Goal: Task Accomplishment & Management: Use online tool/utility

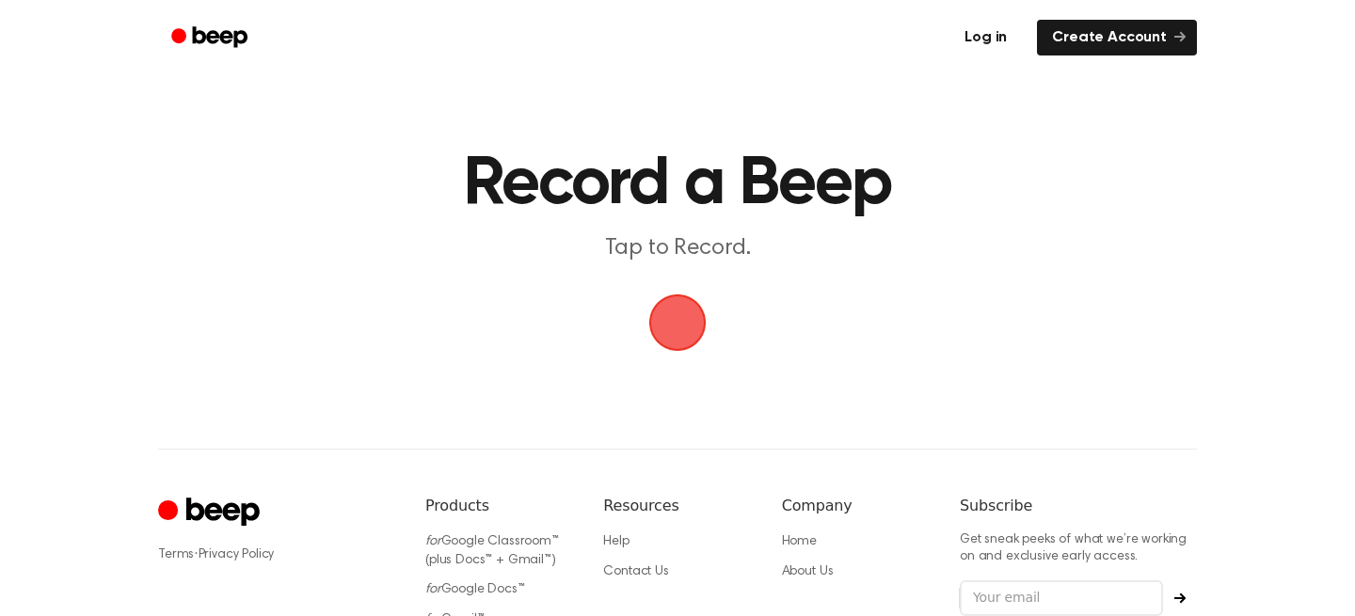
click at [991, 45] on link "Log in" at bounding box center [986, 37] width 80 height 43
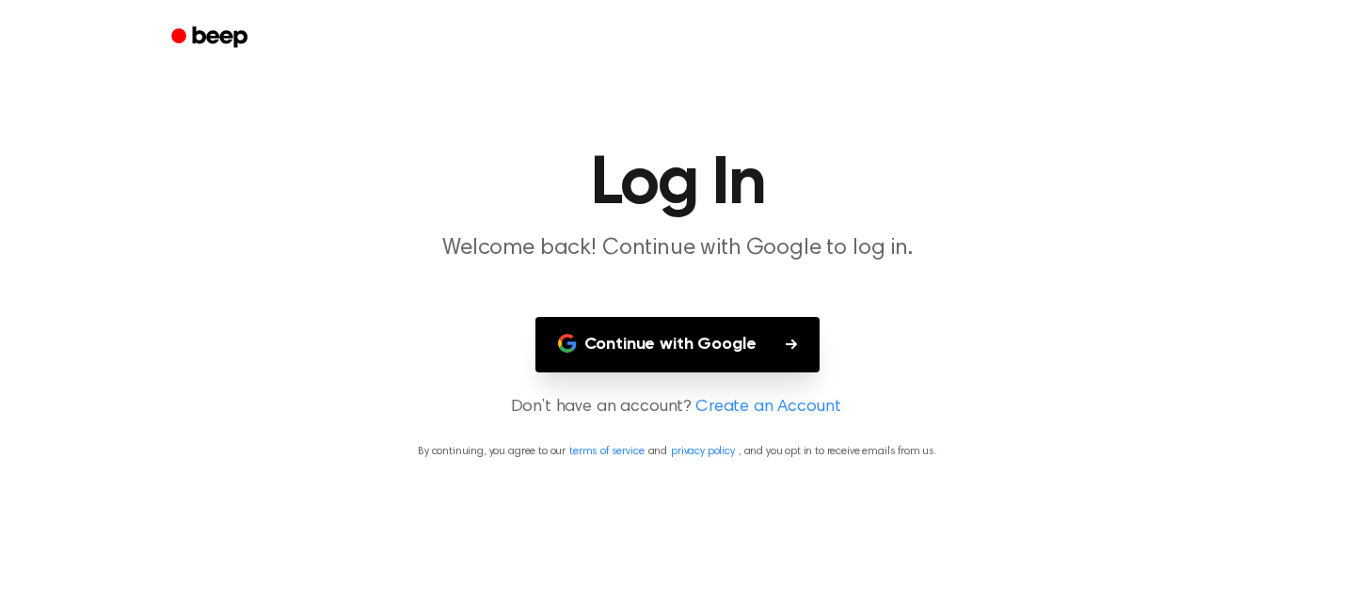
click at [688, 341] on button "Continue with Google" at bounding box center [677, 345] width 285 height 56
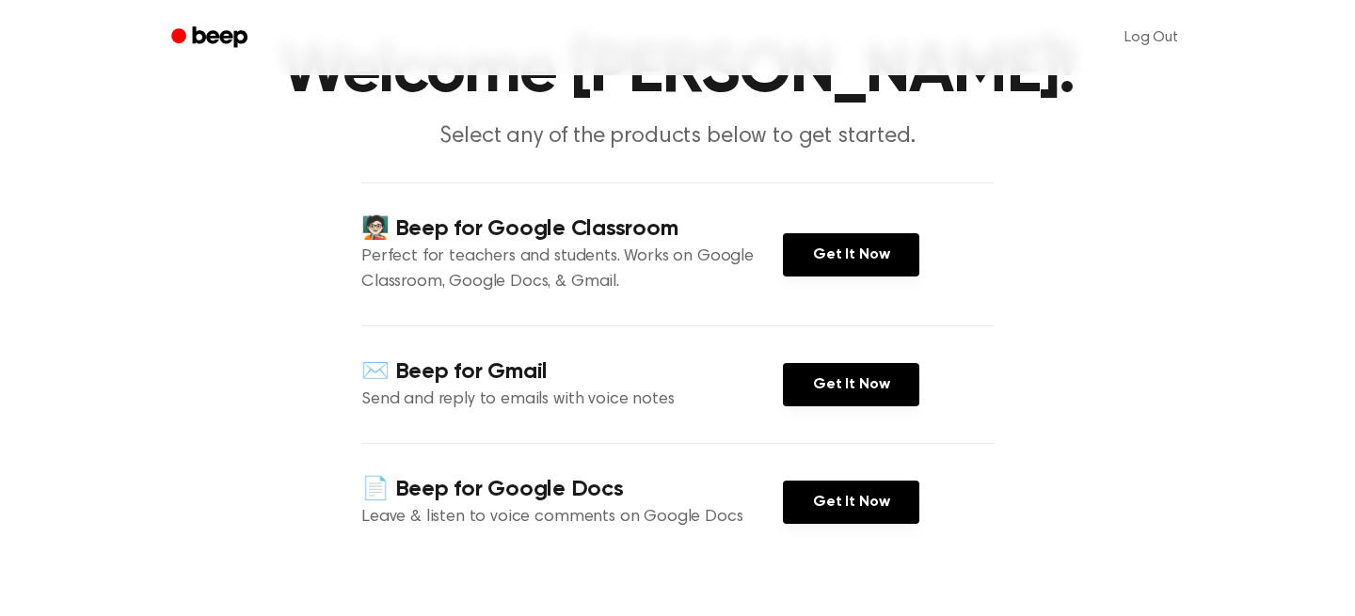
scroll to position [109, 0]
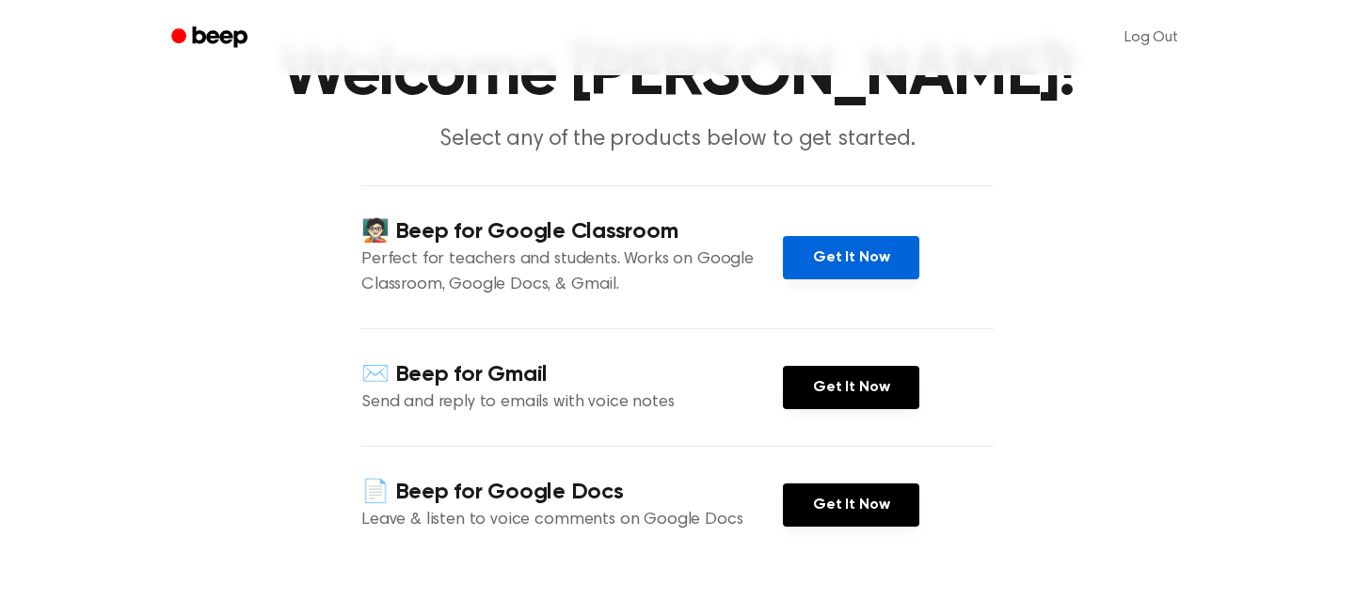
click at [826, 265] on link "Get It Now" at bounding box center [851, 257] width 136 height 43
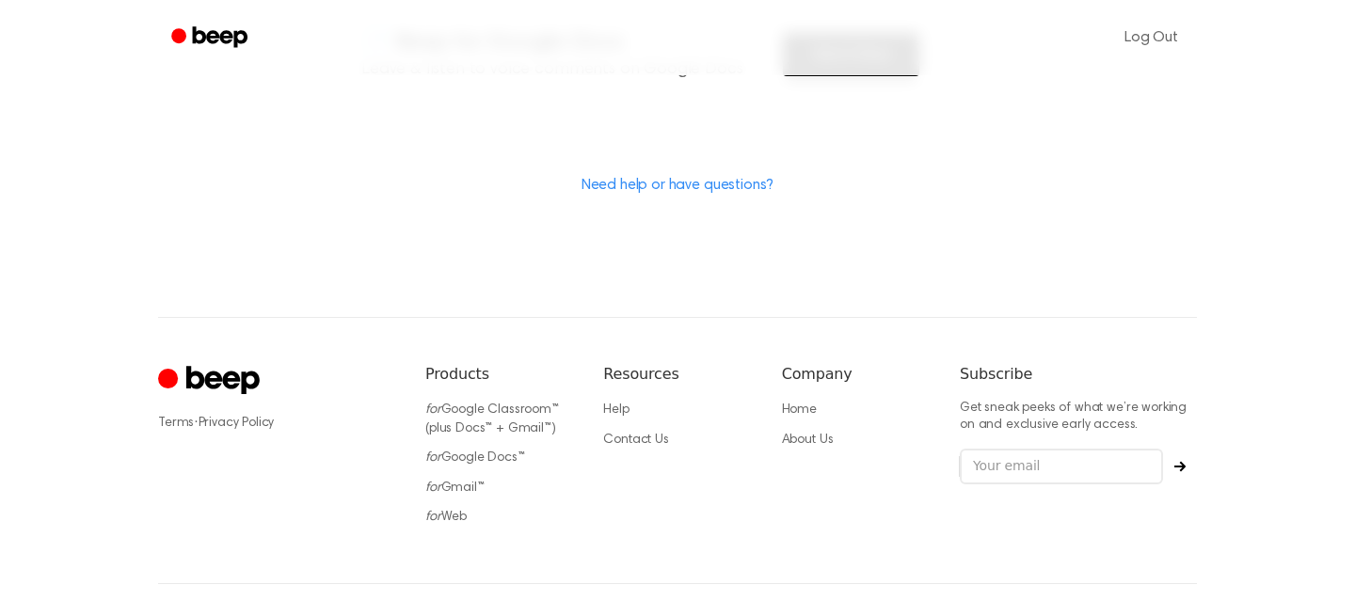
scroll to position [621, 0]
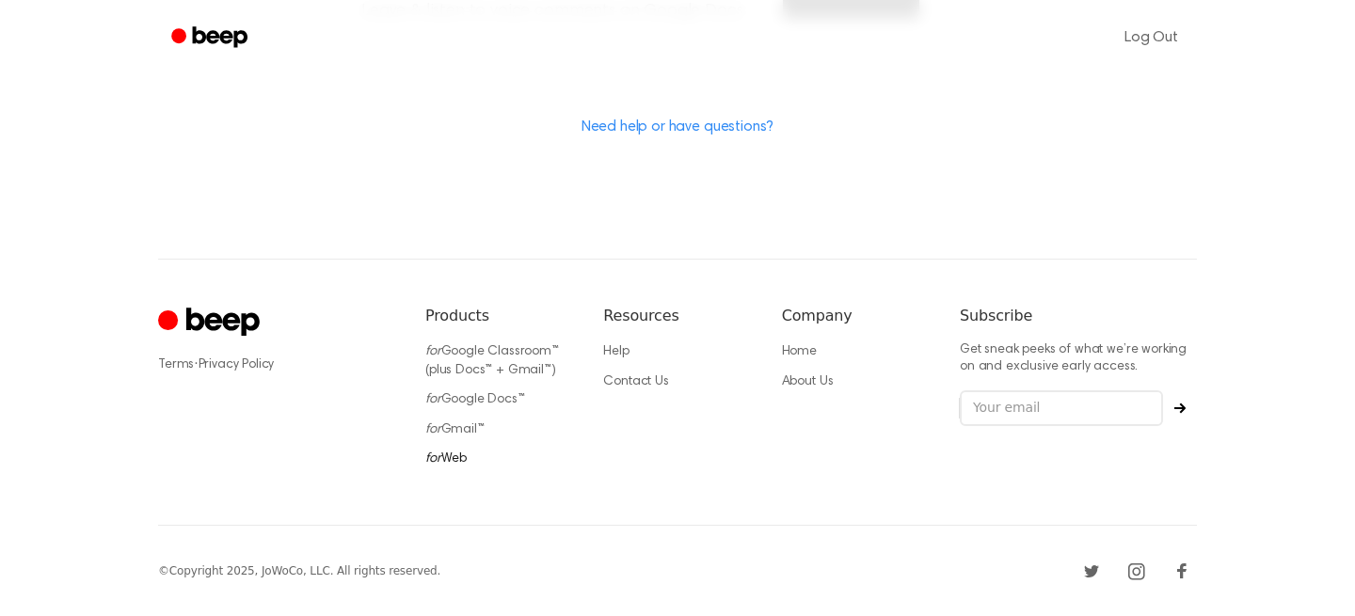
click at [455, 459] on link "for Web" at bounding box center [445, 459] width 41 height 13
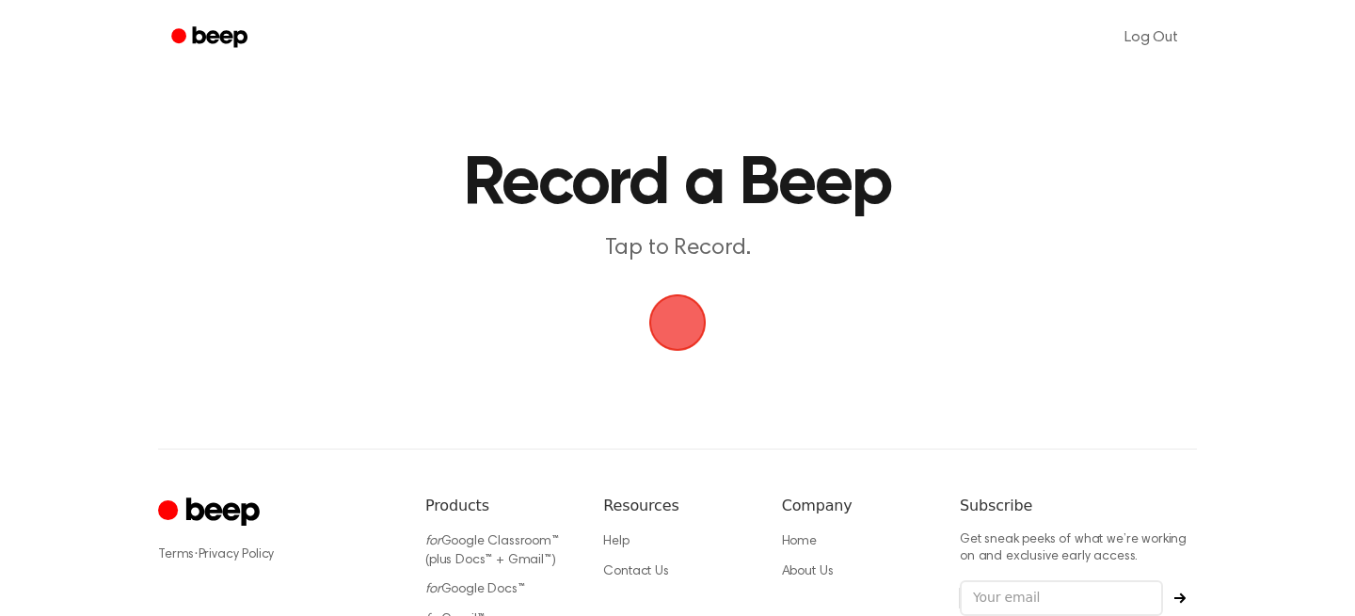
click at [676, 327] on span "button" at bounding box center [677, 323] width 98 height 98
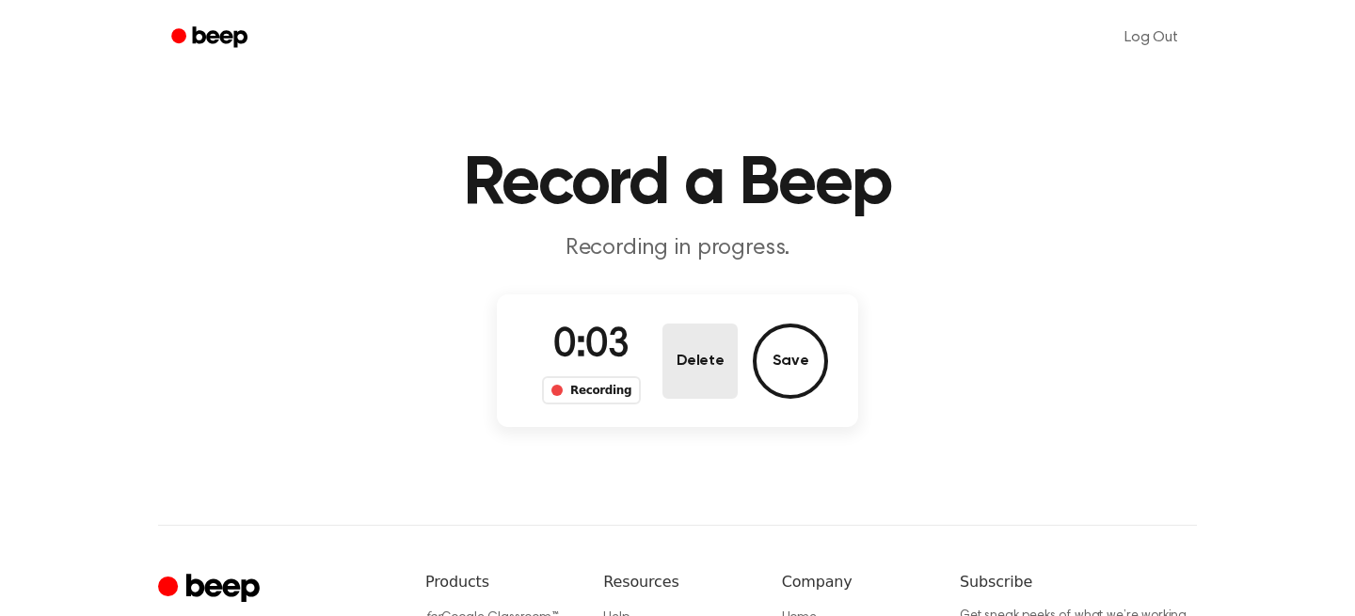
click at [703, 362] on button "Delete" at bounding box center [699, 361] width 75 height 75
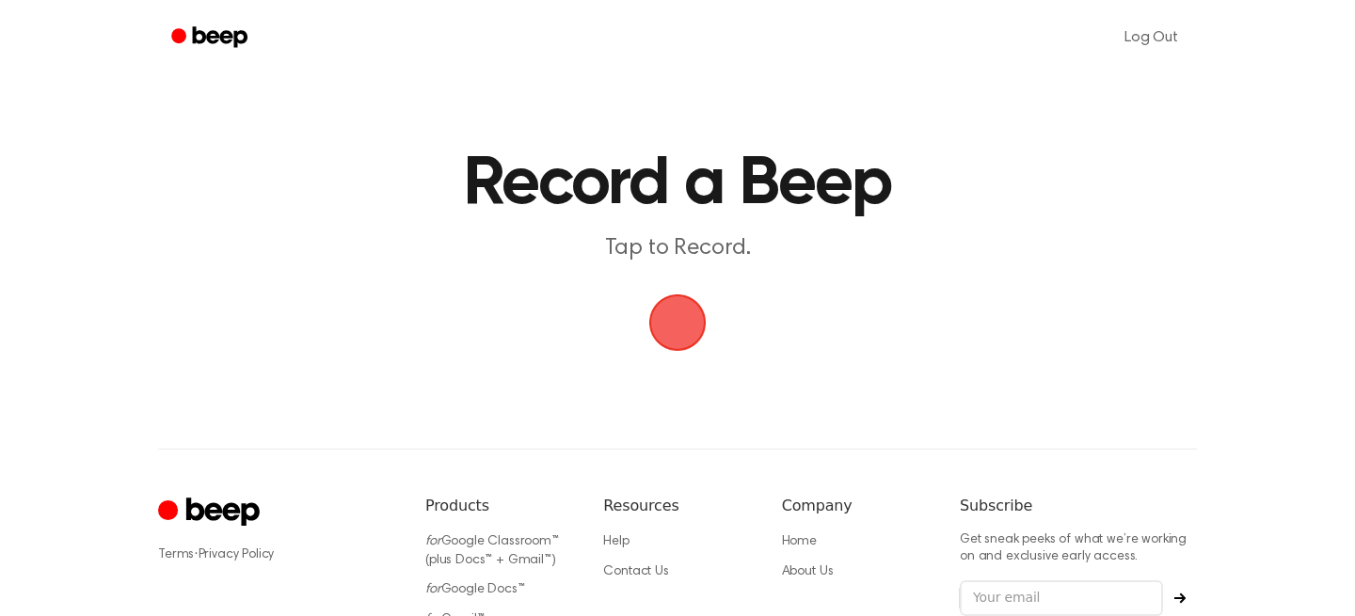
click at [675, 326] on span "button" at bounding box center [677, 322] width 53 height 53
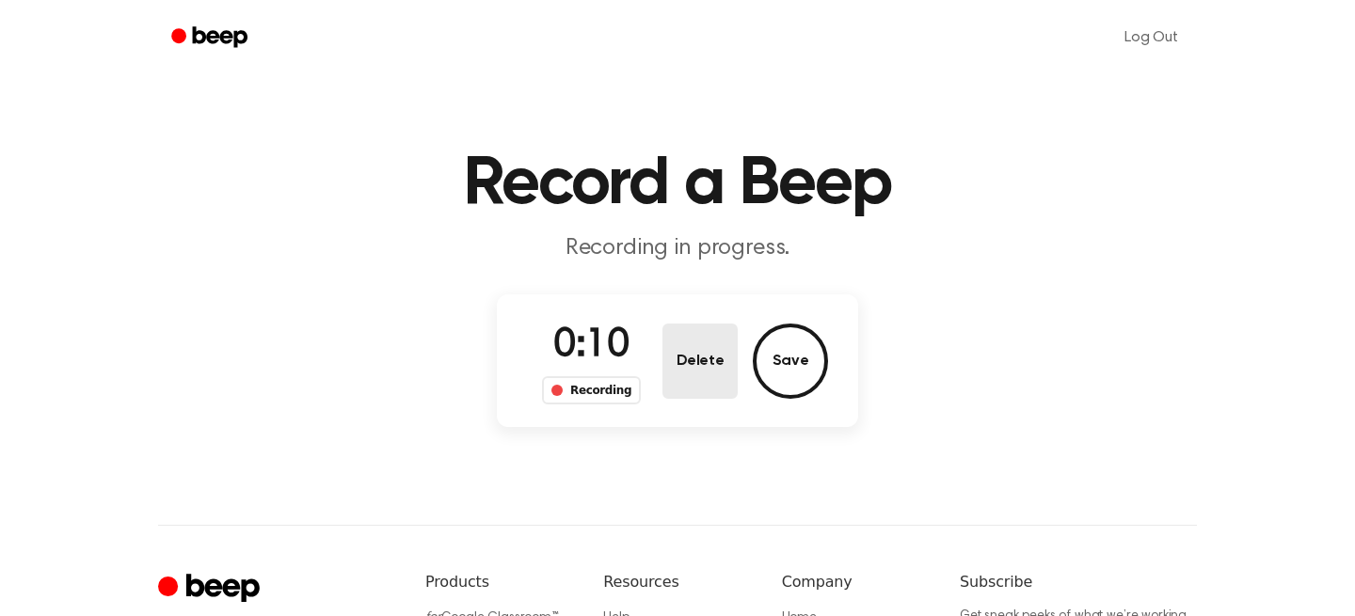
click at [702, 360] on button "Delete" at bounding box center [699, 361] width 75 height 75
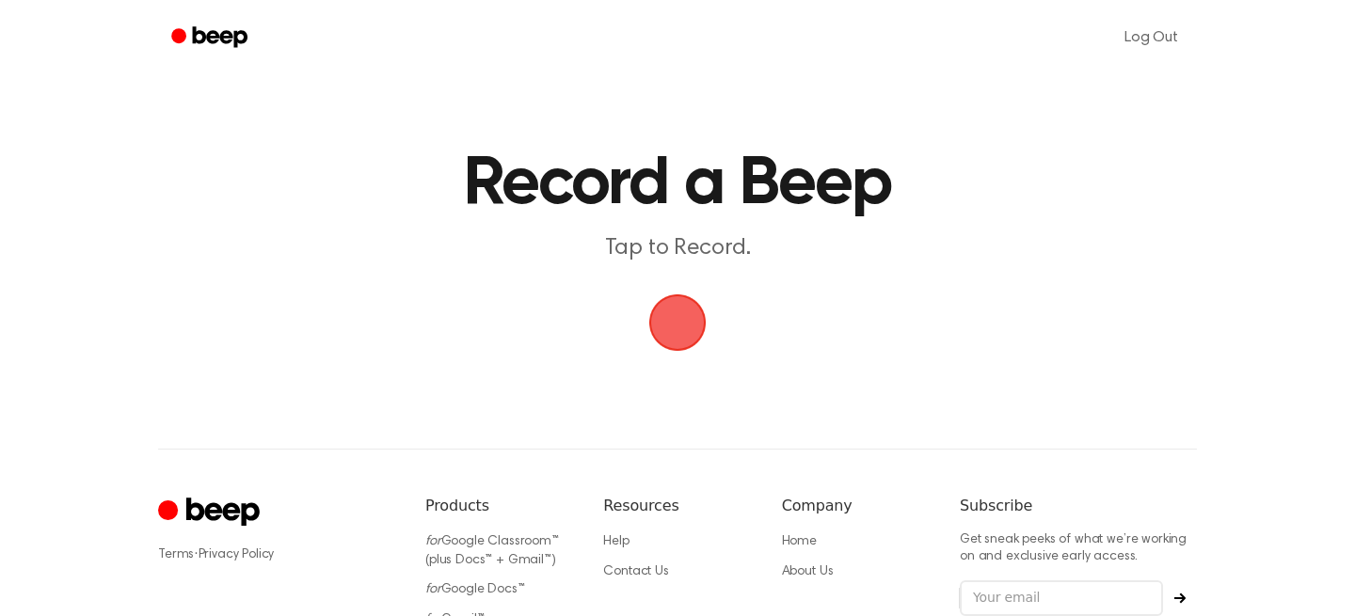
click at [670, 319] on span "button" at bounding box center [677, 322] width 53 height 53
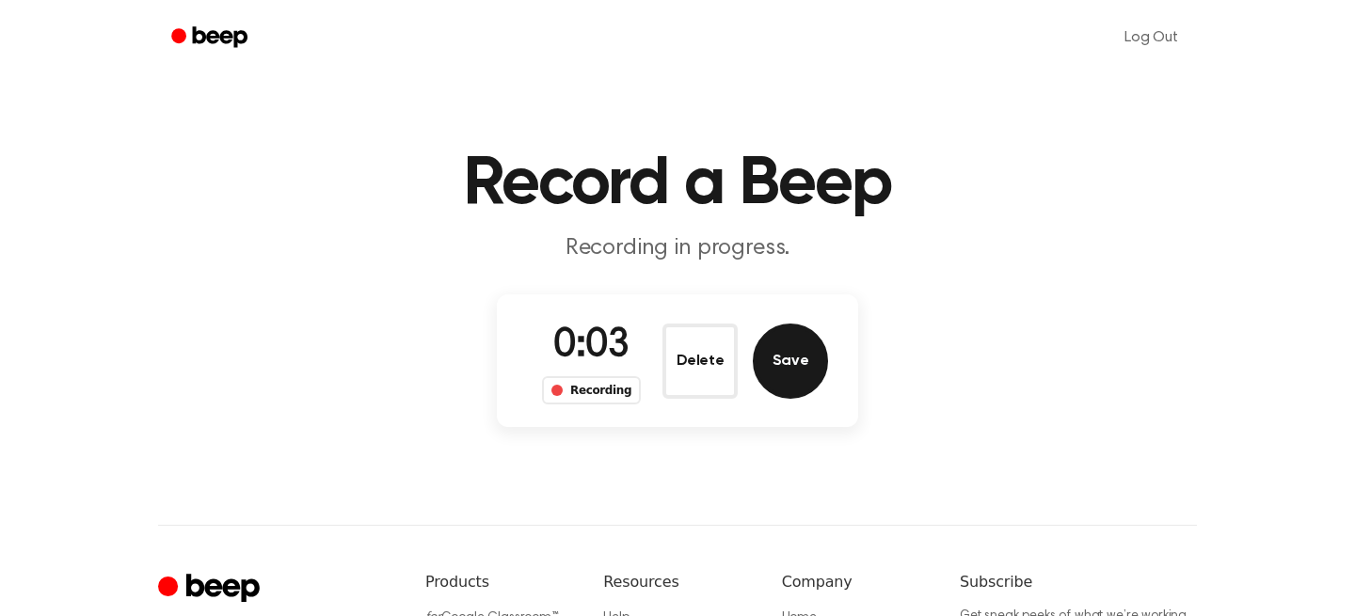
click at [792, 363] on button "Save" at bounding box center [790, 361] width 75 height 75
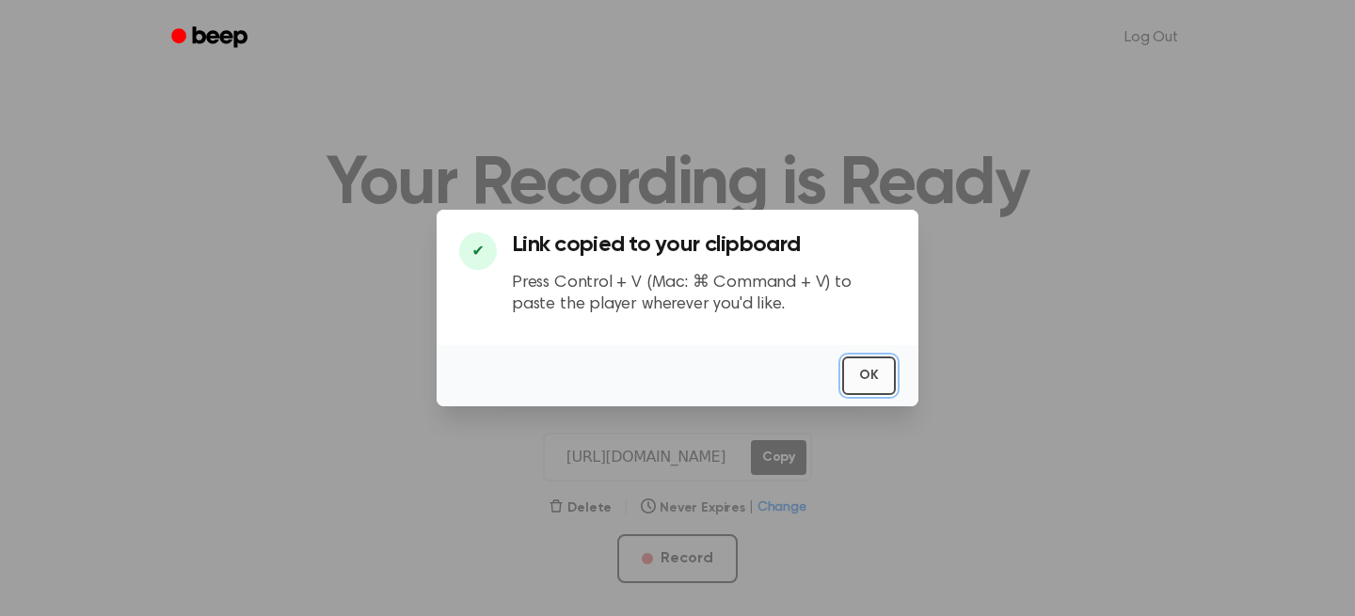
click at [870, 375] on button "OK" at bounding box center [869, 376] width 54 height 39
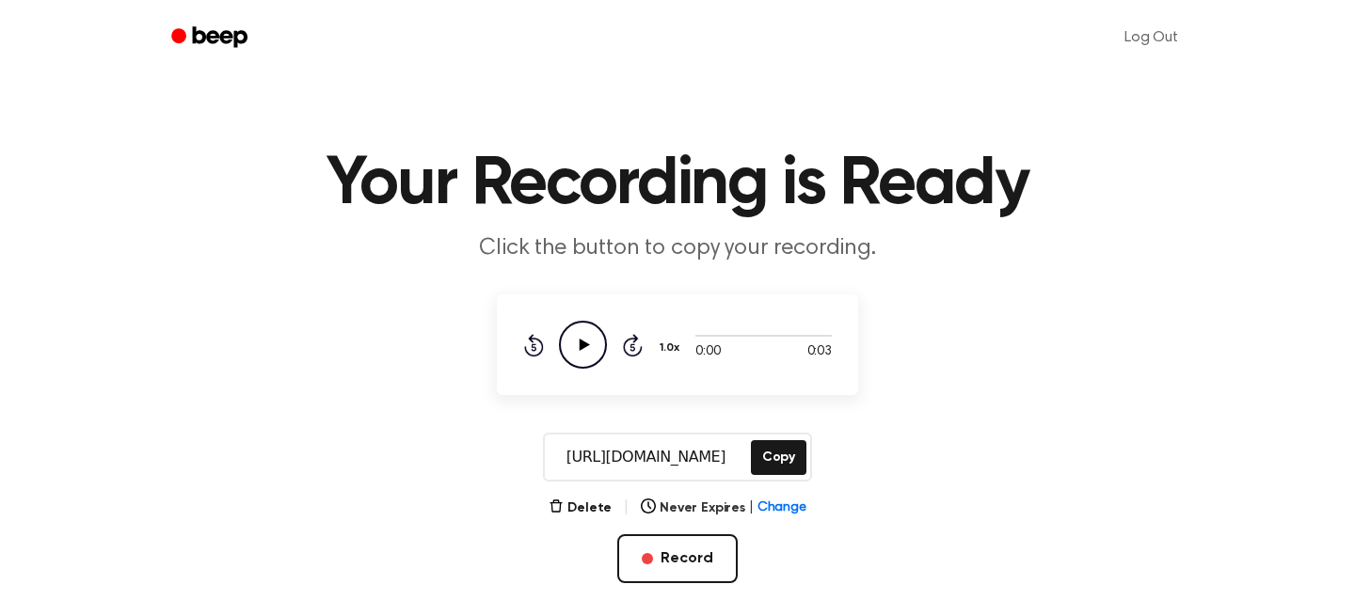
click at [568, 342] on icon "Play Audio" at bounding box center [583, 345] width 48 height 48
click at [585, 344] on icon at bounding box center [585, 345] width 10 height 12
click at [581, 504] on button "Delete" at bounding box center [579, 509] width 63 height 20
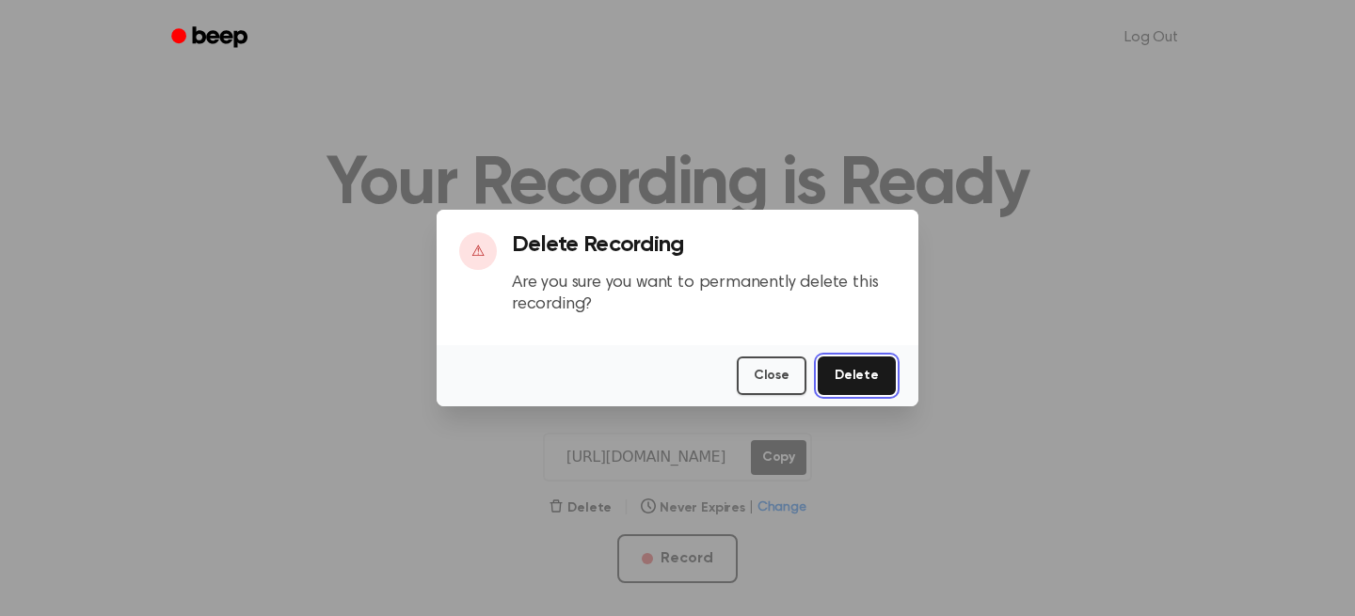
click at [866, 373] on button "Delete" at bounding box center [857, 376] width 78 height 39
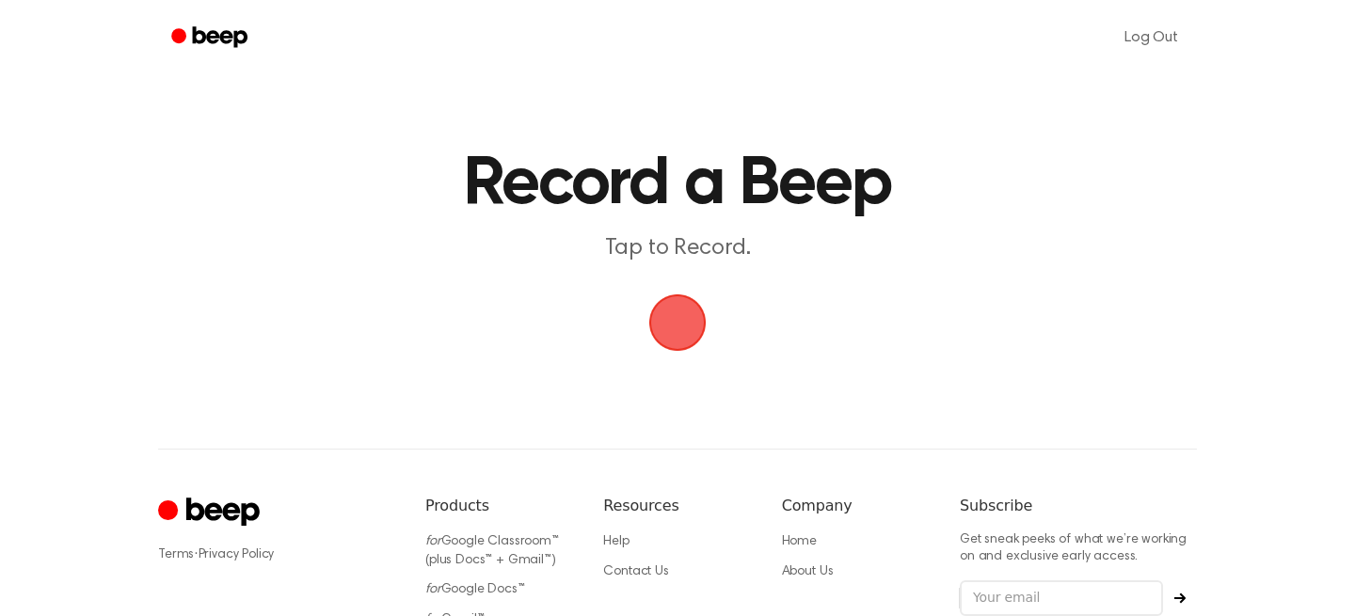
click at [673, 336] on span "button" at bounding box center [677, 322] width 53 height 53
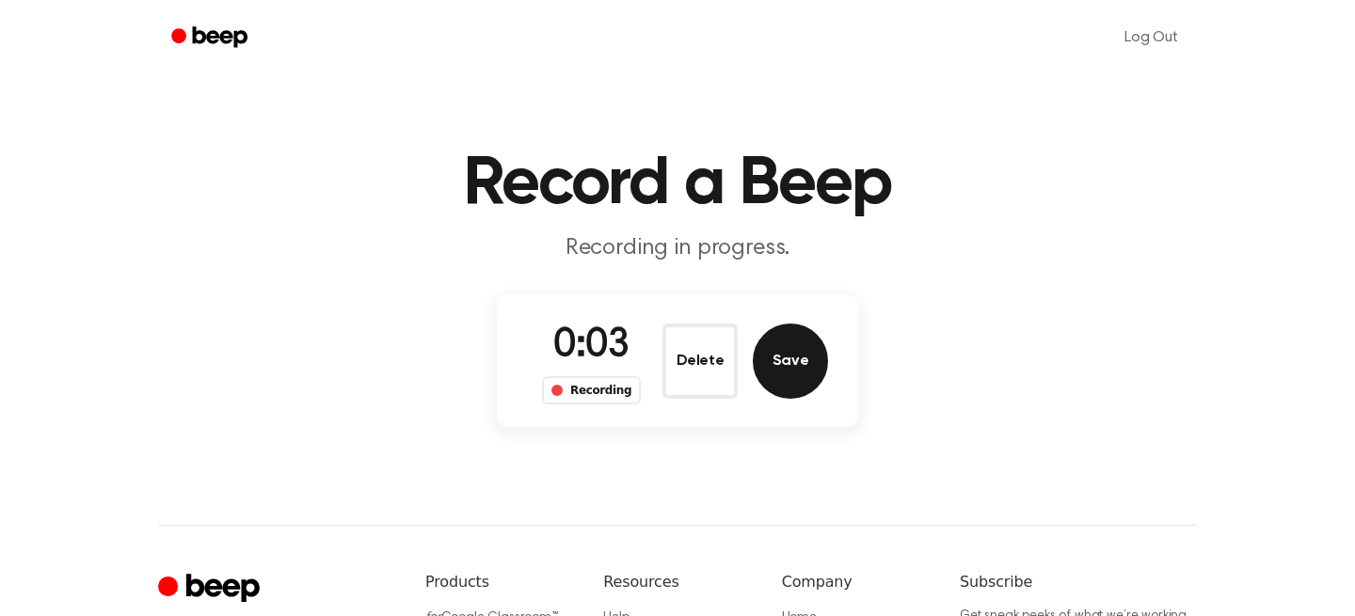
click at [777, 364] on button "Save" at bounding box center [790, 361] width 75 height 75
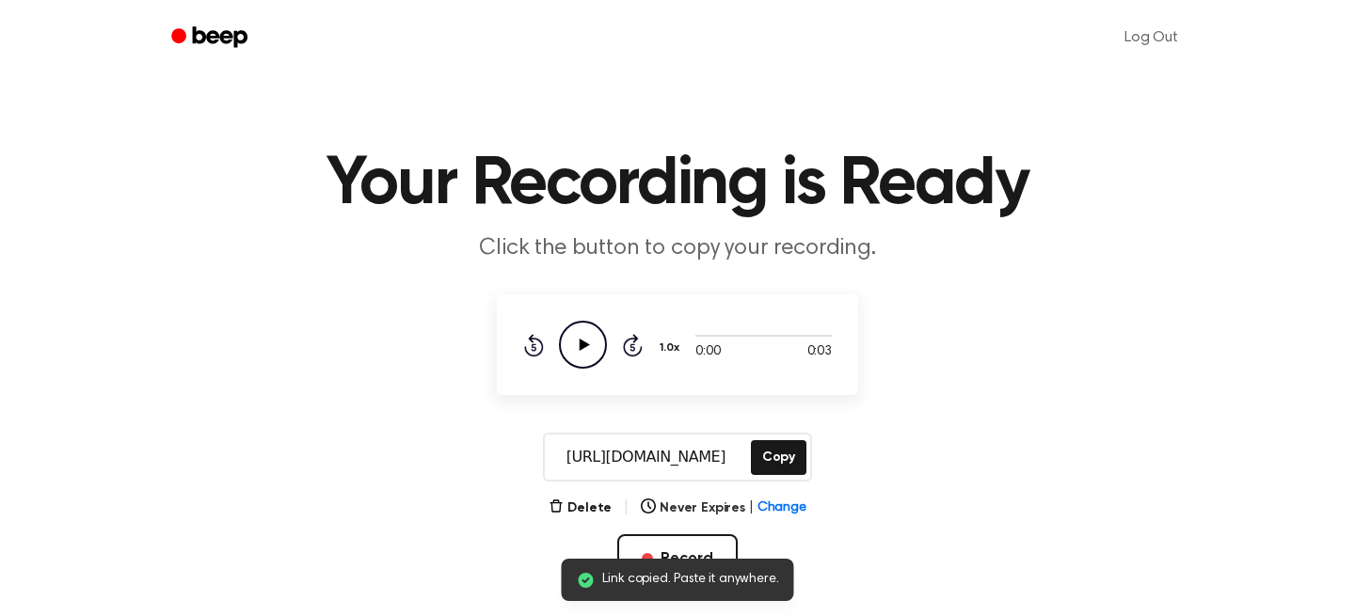
click at [577, 338] on icon "Play Audio" at bounding box center [583, 345] width 48 height 48
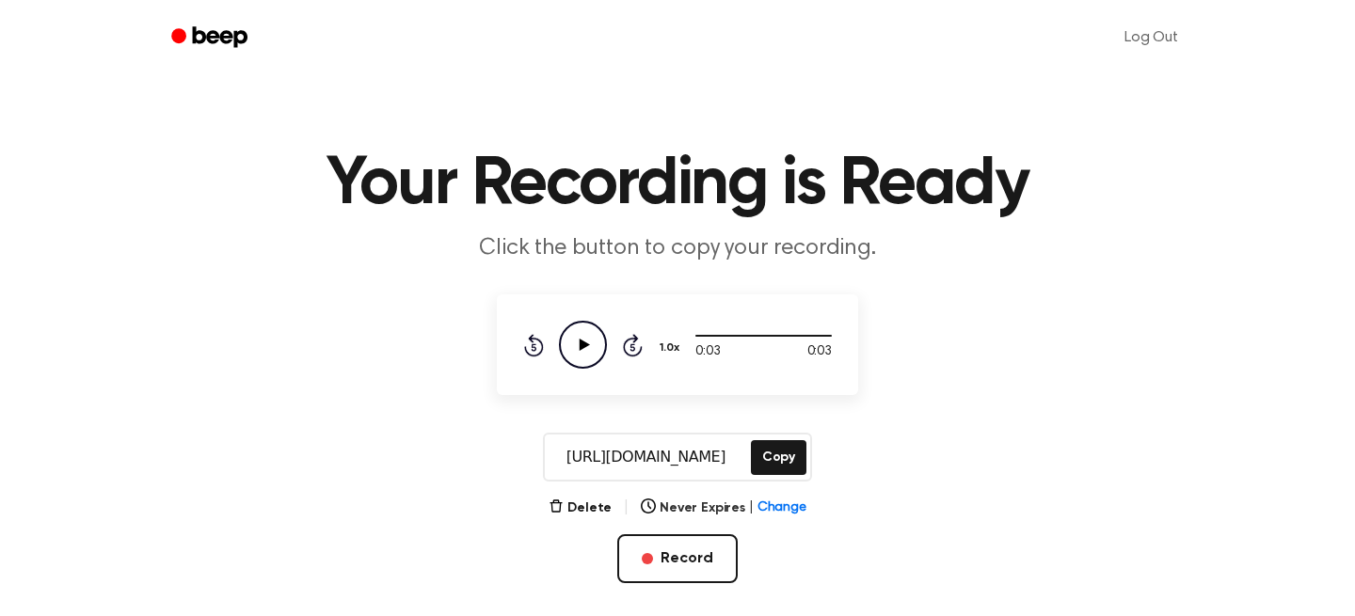
click at [577, 348] on icon "Play Audio" at bounding box center [583, 345] width 48 height 48
click at [771, 457] on button "Copy" at bounding box center [779, 457] width 56 height 35
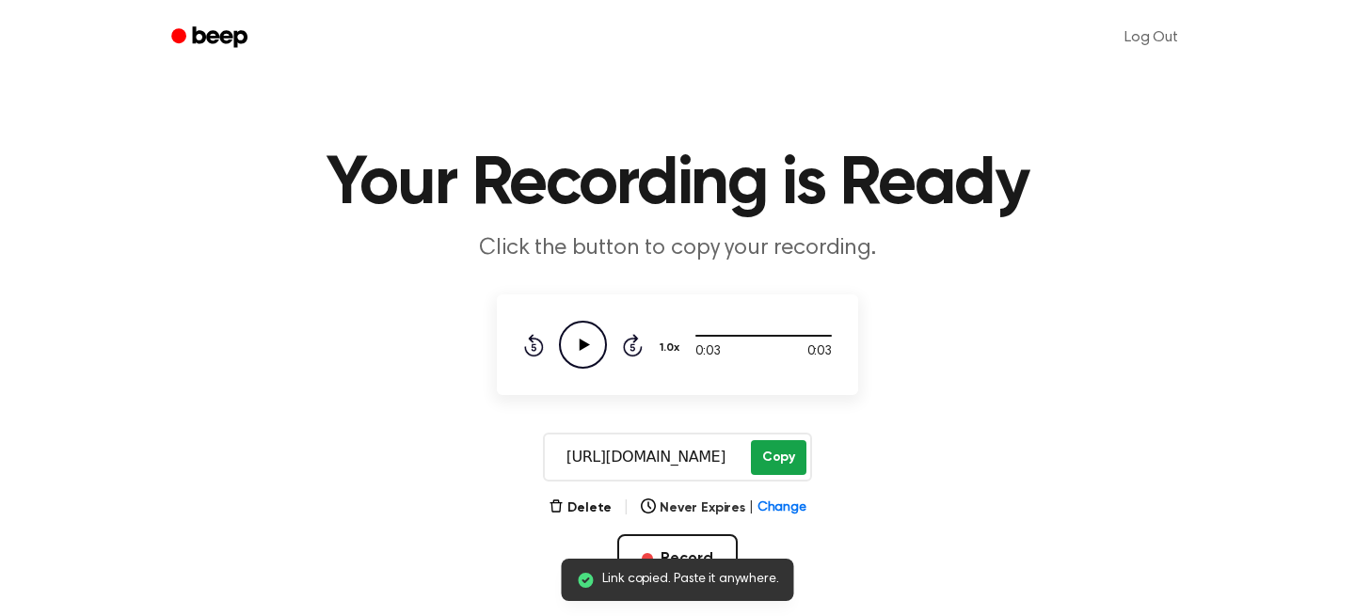
click at [783, 464] on button "Copy" at bounding box center [779, 457] width 56 height 35
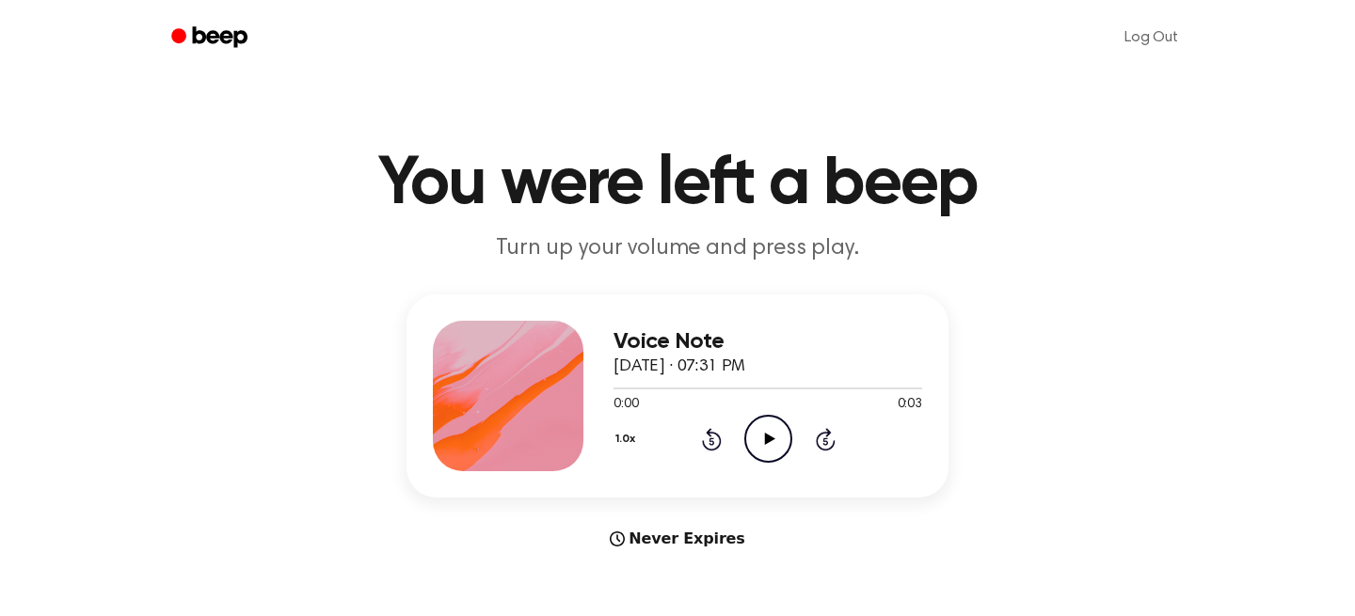
click at [760, 447] on icon "Play Audio" at bounding box center [768, 439] width 48 height 48
click at [755, 432] on icon "Play Audio" at bounding box center [768, 439] width 48 height 48
